Goal: Information Seeking & Learning: Learn about a topic

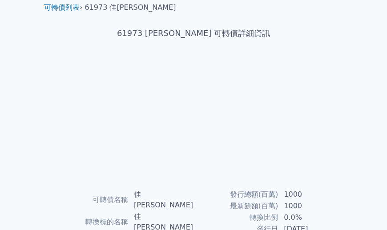
scroll to position [29, 0]
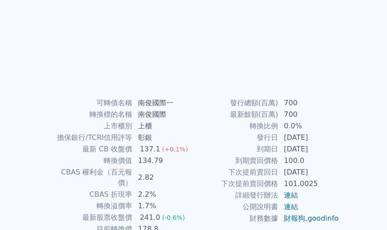
scroll to position [126, 0]
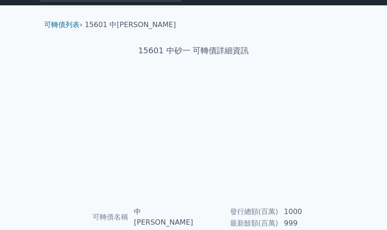
scroll to position [10, 0]
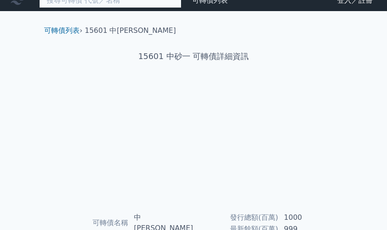
click at [99, 5] on input at bounding box center [110, 0] width 142 height 15
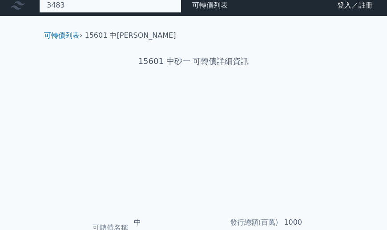
type input "3483"
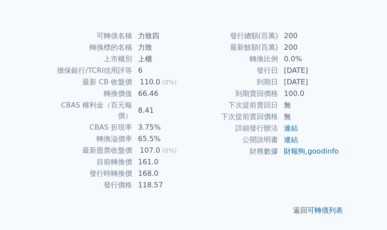
scroll to position [208, 0]
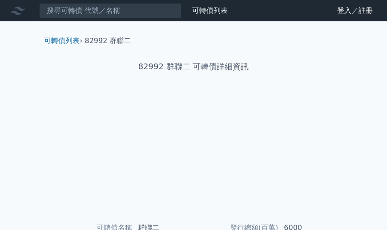
scroll to position [188, 0]
